Goal: Transaction & Acquisition: Purchase product/service

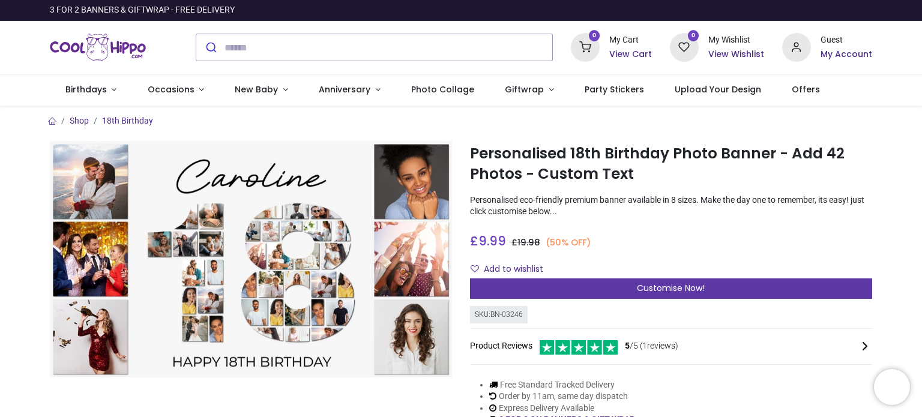
click at [663, 292] on span "Customise Now!" at bounding box center [671, 288] width 68 height 12
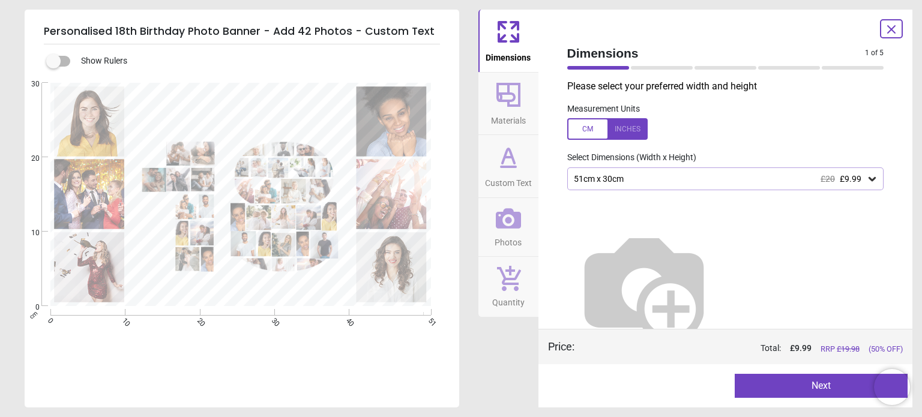
click at [868, 178] on icon at bounding box center [871, 179] width 7 height 4
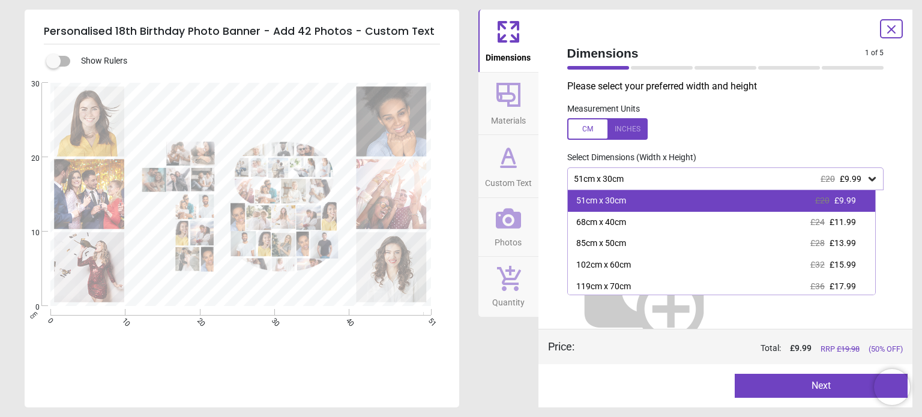
click at [747, 200] on div "51cm x 30cm £20 £9.99" at bounding box center [721, 201] width 307 height 22
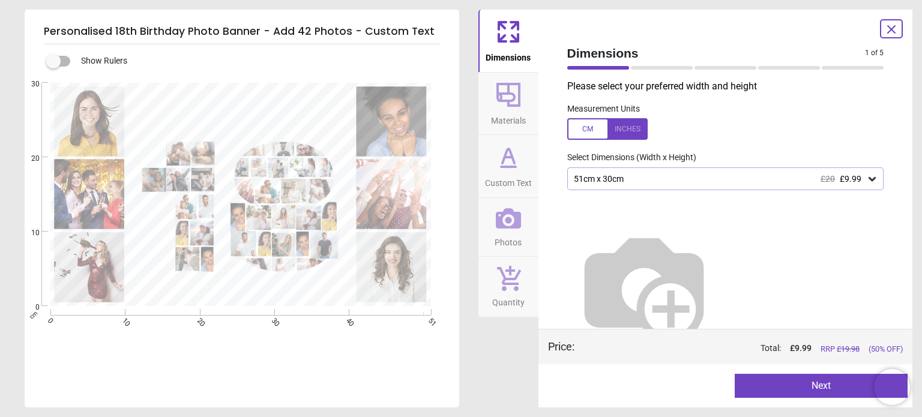
click at [823, 386] on button "Next" at bounding box center [821, 386] width 173 height 24
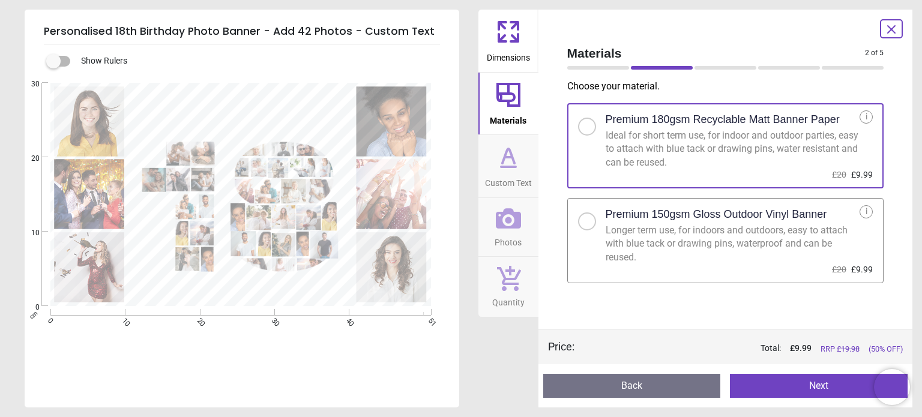
click at [585, 220] on div at bounding box center [586, 221] width 7 height 7
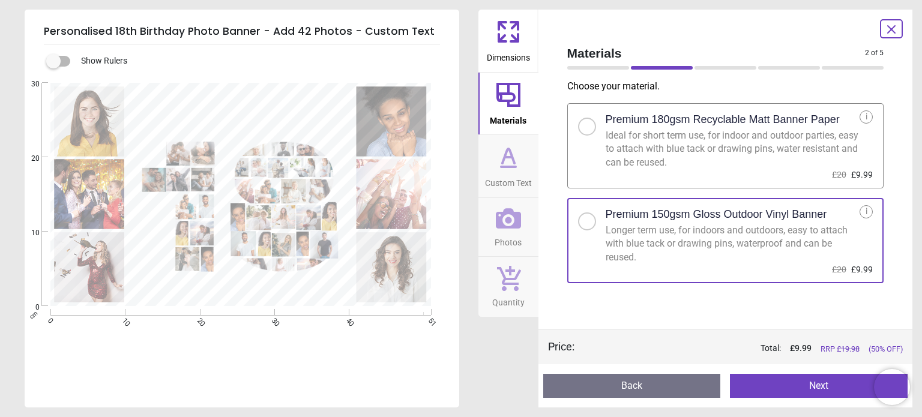
click at [823, 386] on button "Next" at bounding box center [819, 386] width 178 height 24
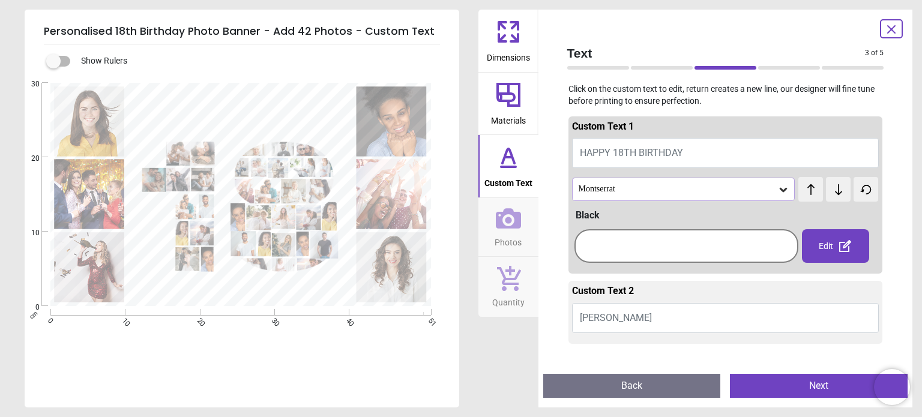
click at [779, 187] on icon at bounding box center [783, 190] width 12 height 12
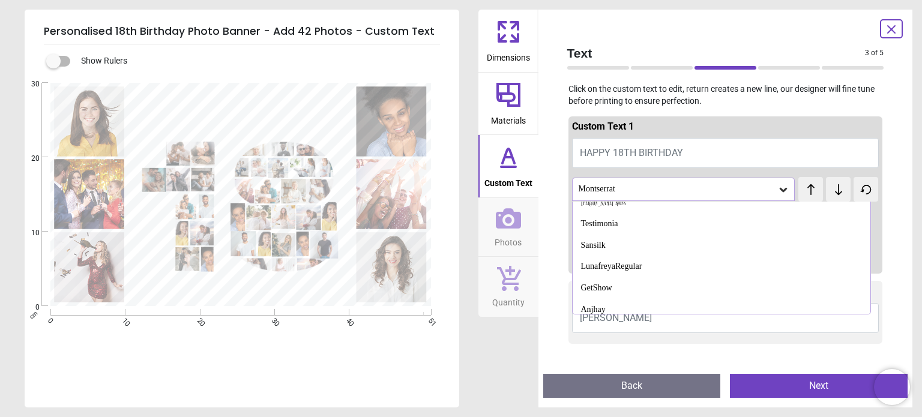
scroll to position [1255, 0]
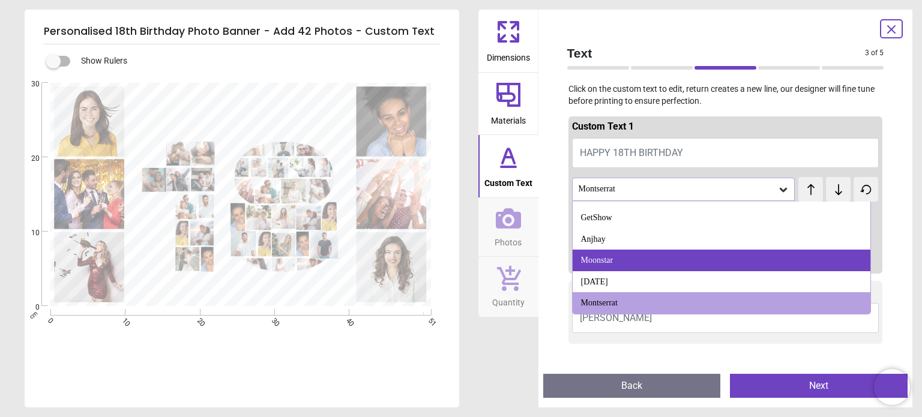
click at [689, 258] on div "Moonstar" at bounding box center [721, 261] width 298 height 22
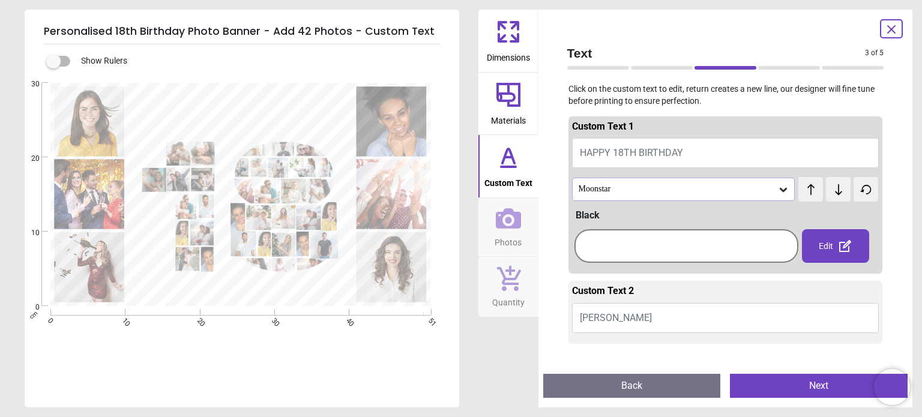
click at [615, 239] on div at bounding box center [686, 246] width 218 height 28
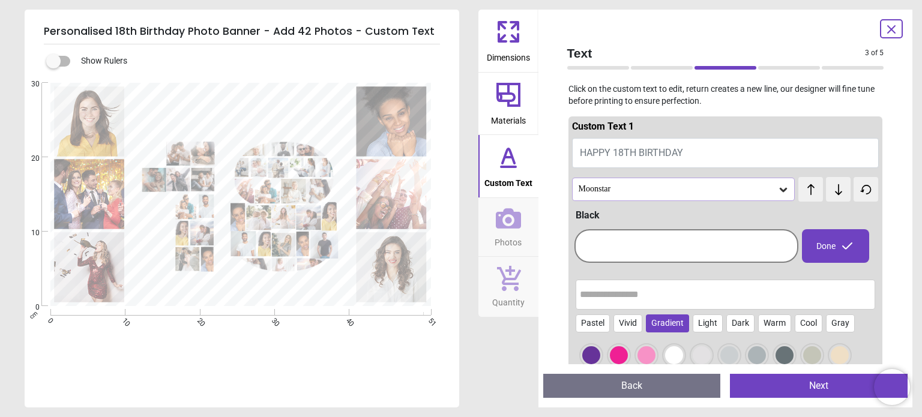
click at [663, 324] on div "Gradient" at bounding box center [667, 323] width 43 height 18
click at [643, 356] on div at bounding box center [646, 355] width 18 height 18
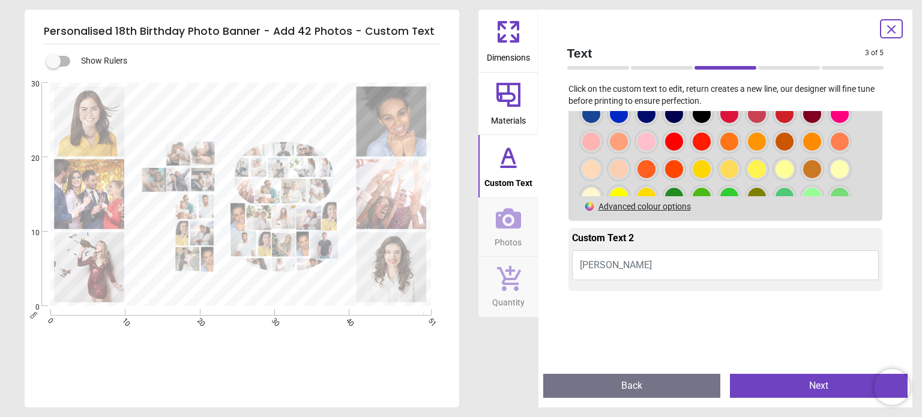
scroll to position [360, 0]
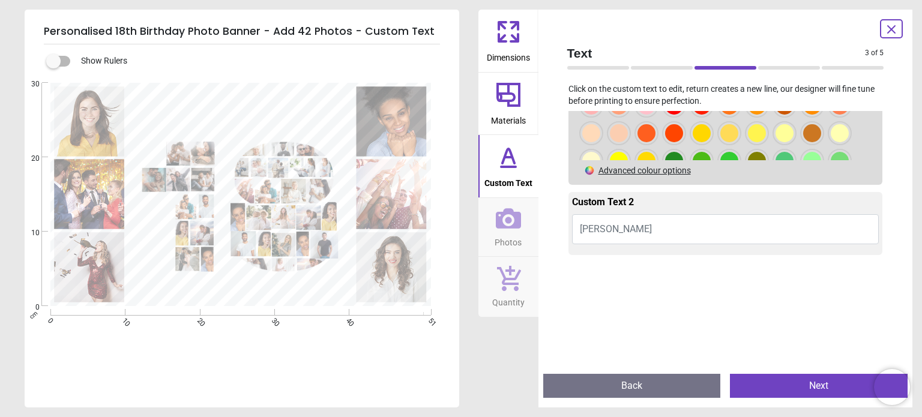
click at [587, 226] on span "Caroline" at bounding box center [616, 228] width 72 height 11
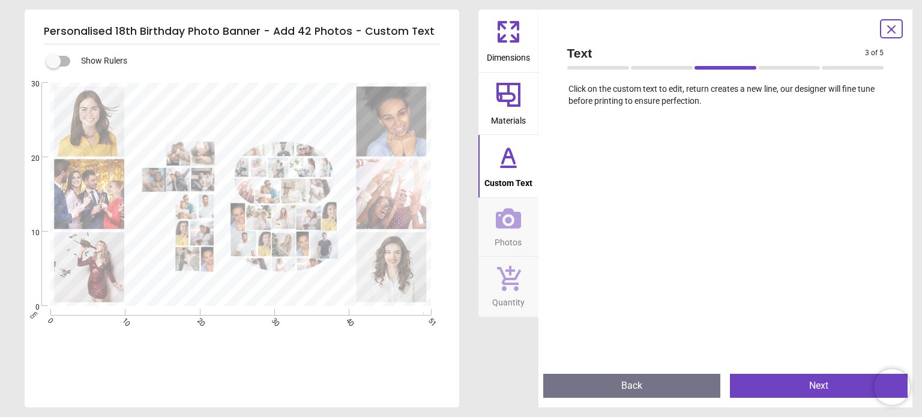
type textarea "***"
click at [508, 226] on icon at bounding box center [508, 218] width 25 height 20
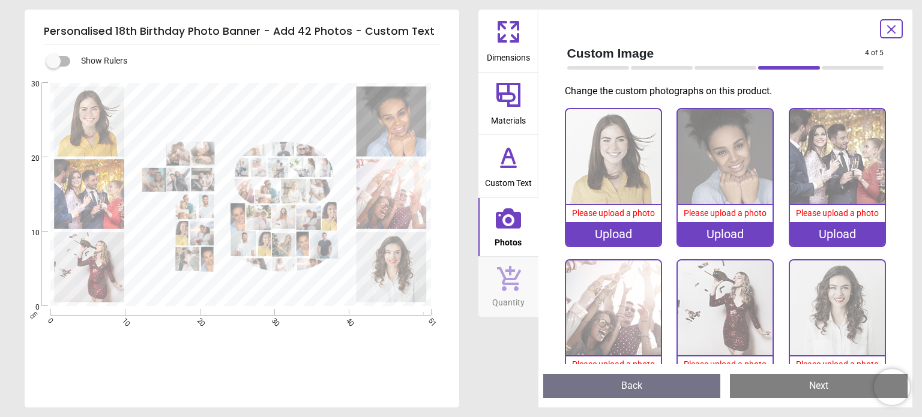
click at [593, 230] on div "Upload" at bounding box center [613, 234] width 95 height 24
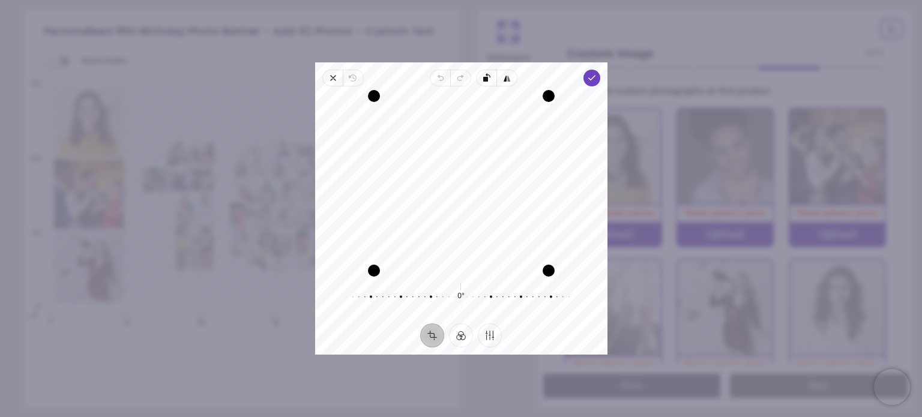
click at [432, 333] on button "Crop" at bounding box center [432, 335] width 24 height 24
click at [329, 80] on icon "button" at bounding box center [333, 78] width 10 height 10
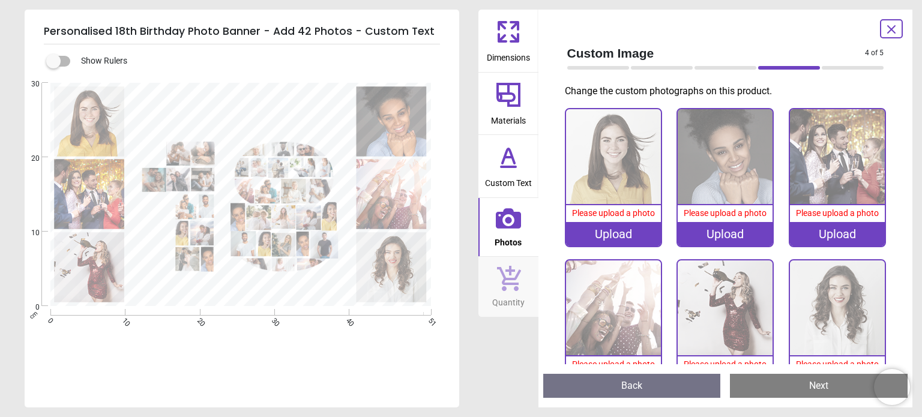
click at [624, 146] on img at bounding box center [613, 156] width 95 height 95
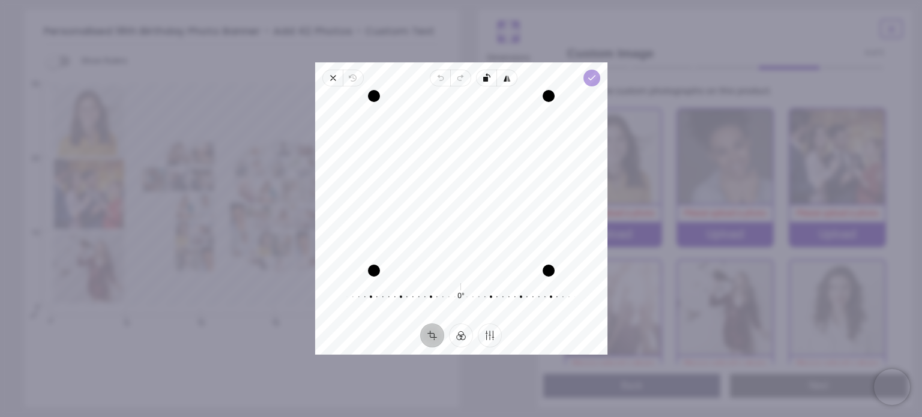
click at [589, 76] on icon "button" at bounding box center [591, 78] width 10 height 10
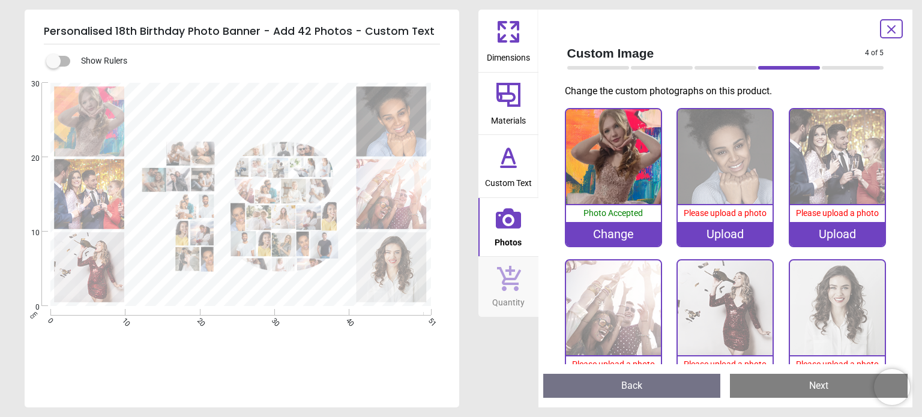
click at [715, 226] on div "Upload" at bounding box center [725, 234] width 95 height 24
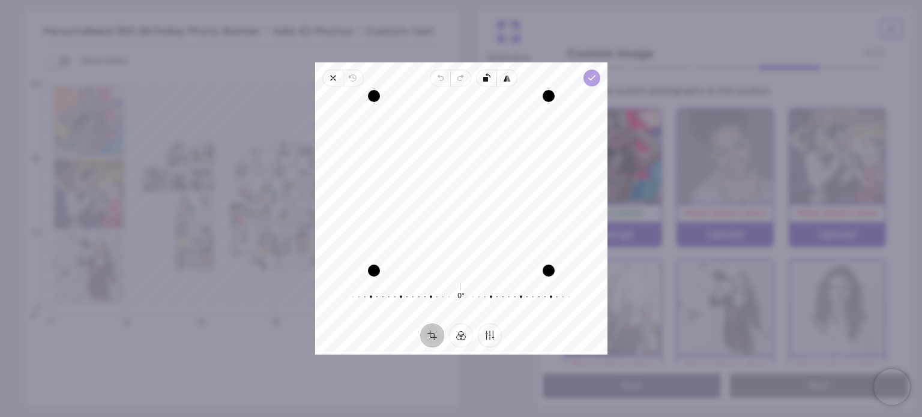
click at [587, 77] on icon "button" at bounding box center [591, 78] width 10 height 10
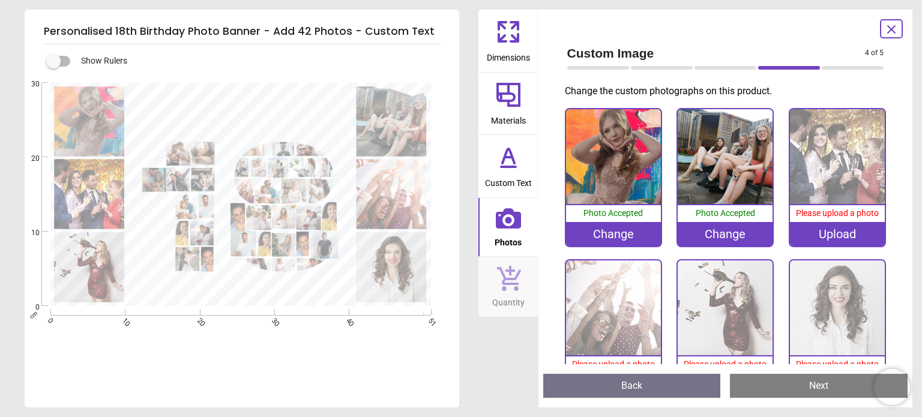
click at [843, 230] on div "Upload" at bounding box center [837, 234] width 95 height 24
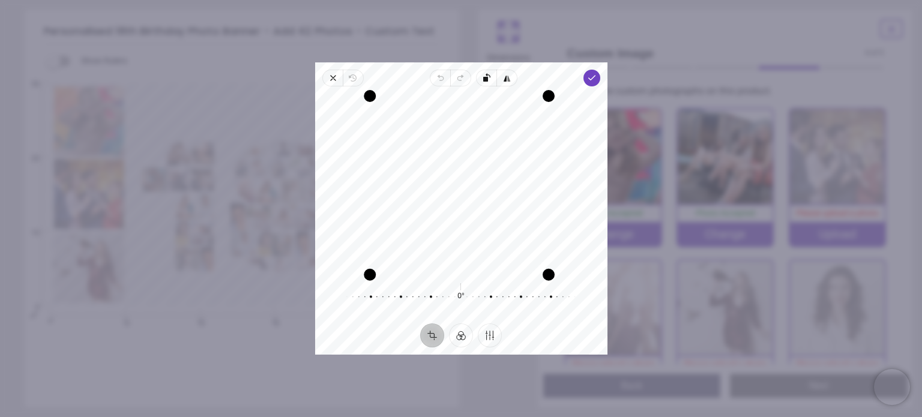
drag, startPoint x: 371, startPoint y: 271, endPoint x: 329, endPoint y: 271, distance: 42.0
click at [329, 271] on div "Recenter" at bounding box center [461, 183] width 292 height 184
drag, startPoint x: 373, startPoint y: 270, endPoint x: 338, endPoint y: 271, distance: 34.8
click at [338, 271] on div "Recenter" at bounding box center [461, 183] width 292 height 184
drag, startPoint x: 374, startPoint y: 169, endPoint x: 334, endPoint y: 175, distance: 41.2
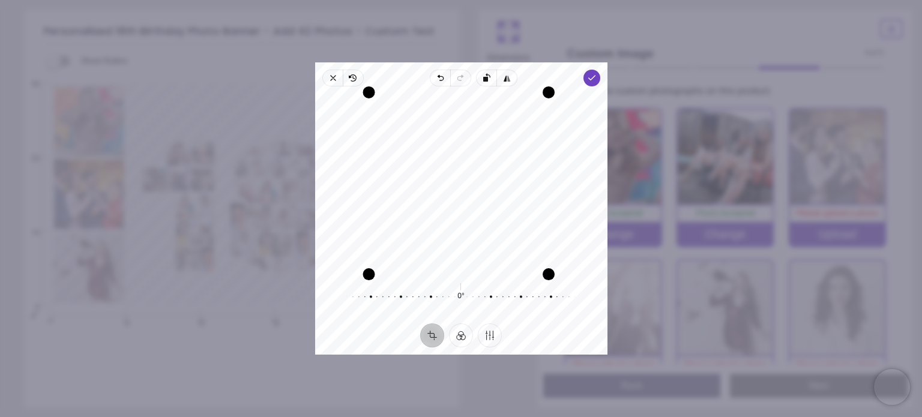
click at [334, 175] on div "Recenter" at bounding box center [461, 183] width 273 height 175
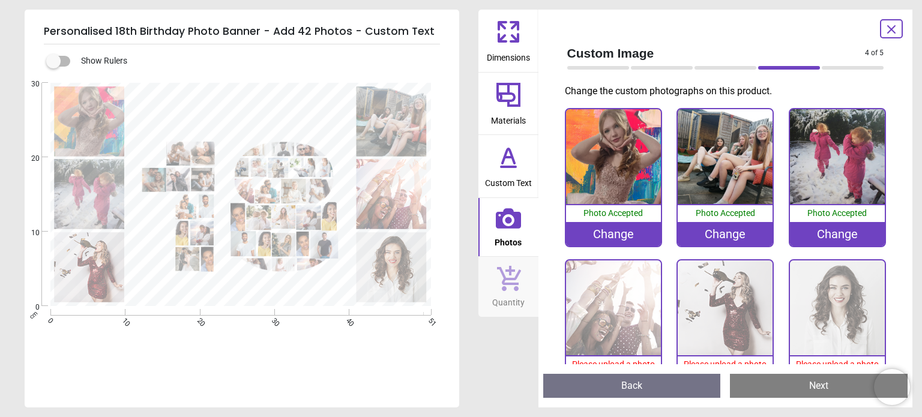
scroll to position [96, 0]
